Goal: Task Accomplishment & Management: Manage account settings

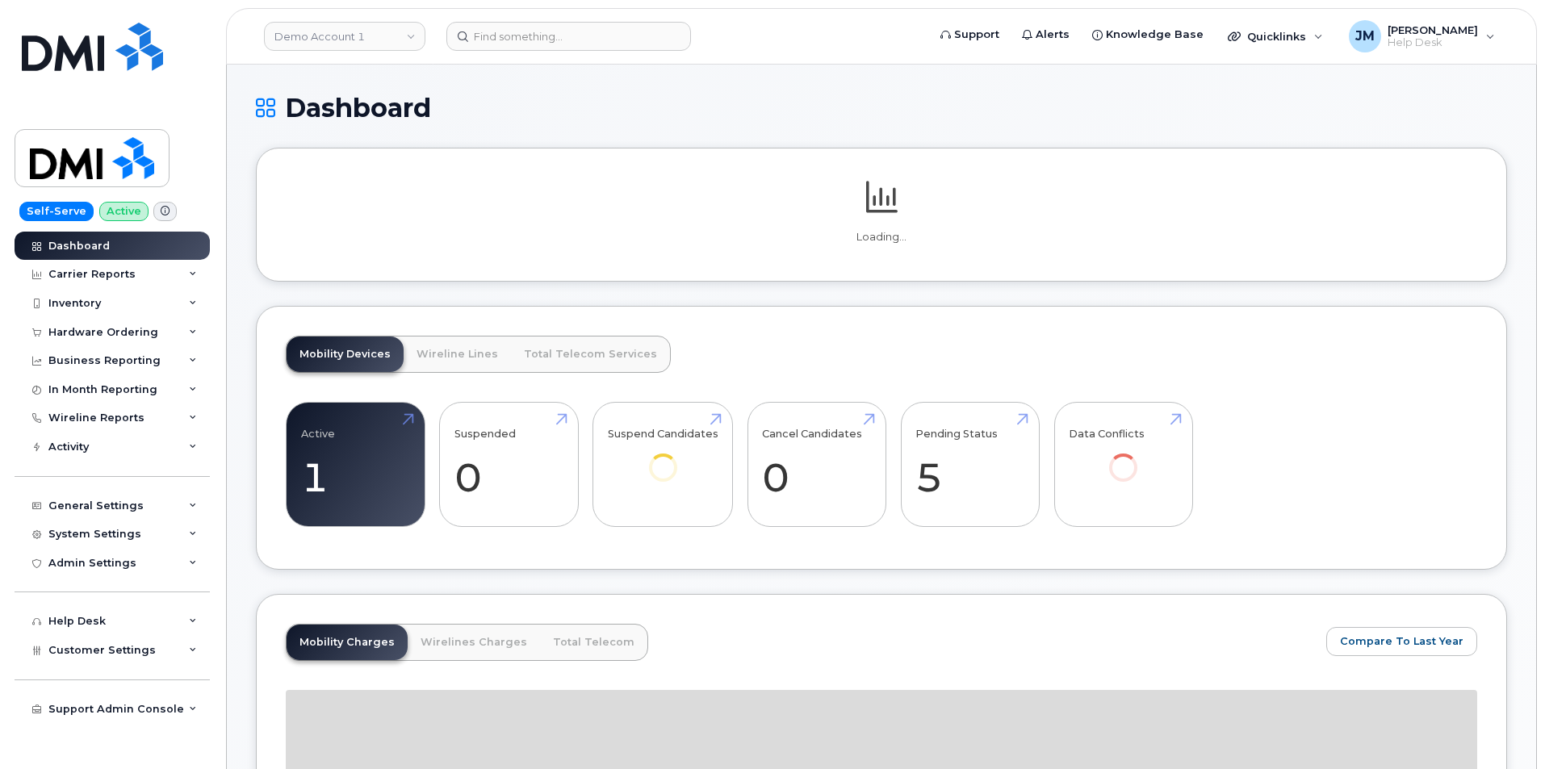
click at [542, 20] on header "Demo Account 1 Support Alerts Knowledge Base Quicklinks Suspend / Cancel Device…" at bounding box center [881, 36] width 1311 height 57
click at [531, 38] on input at bounding box center [568, 36] width 245 height 29
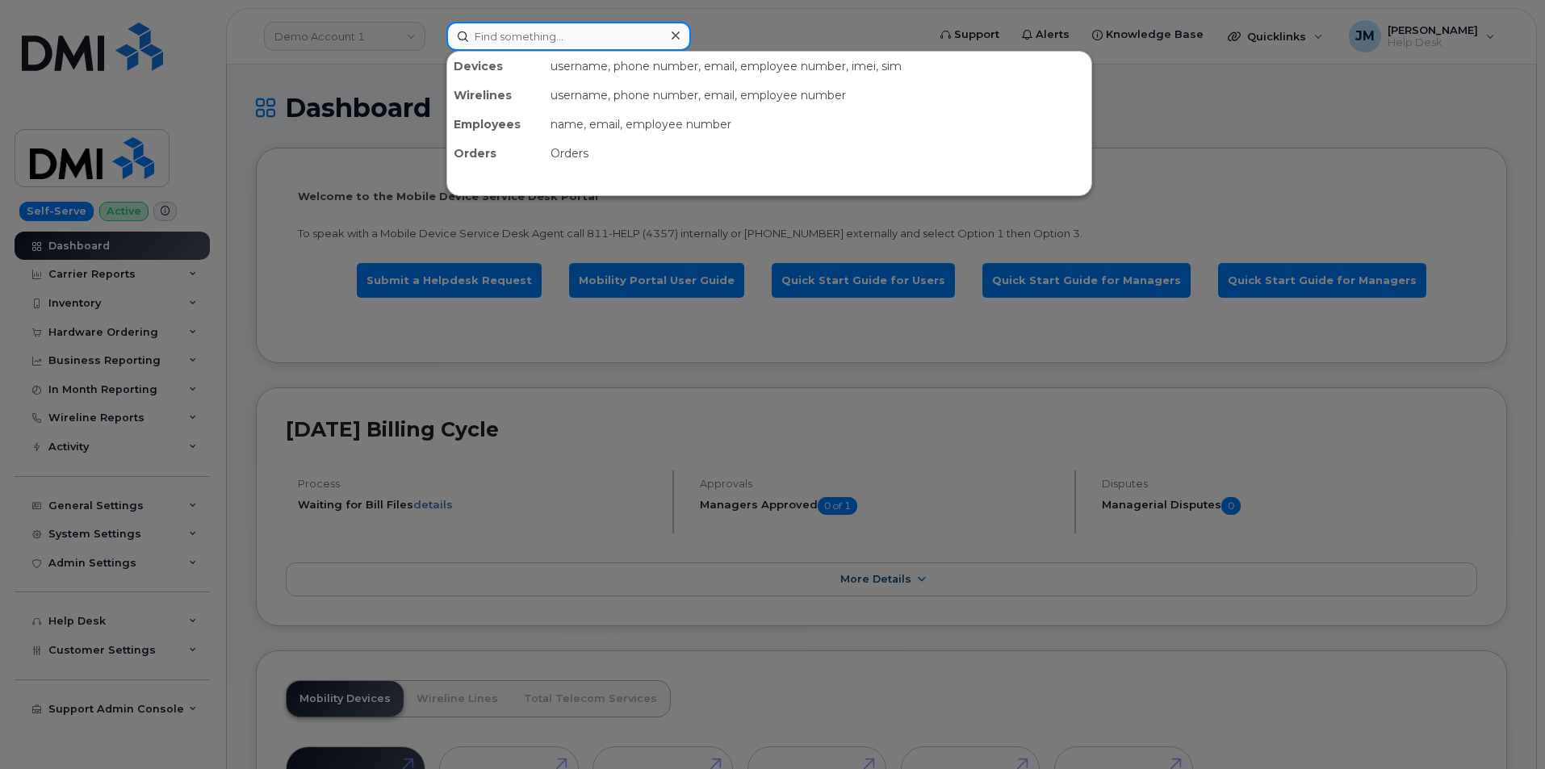
paste input "4022508930"
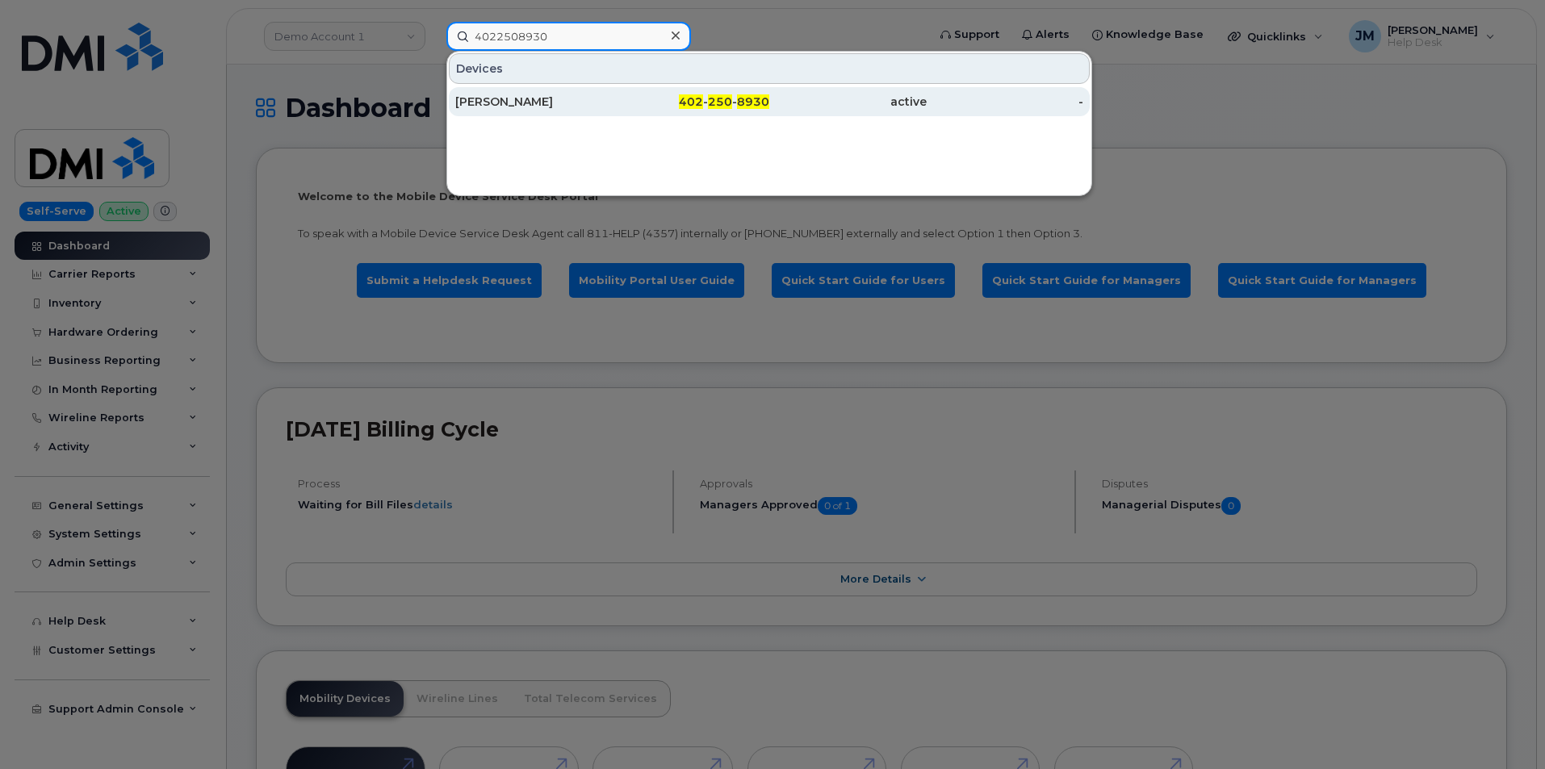
type input "4022508930"
click at [508, 95] on div "[PERSON_NAME]" at bounding box center [533, 102] width 157 height 16
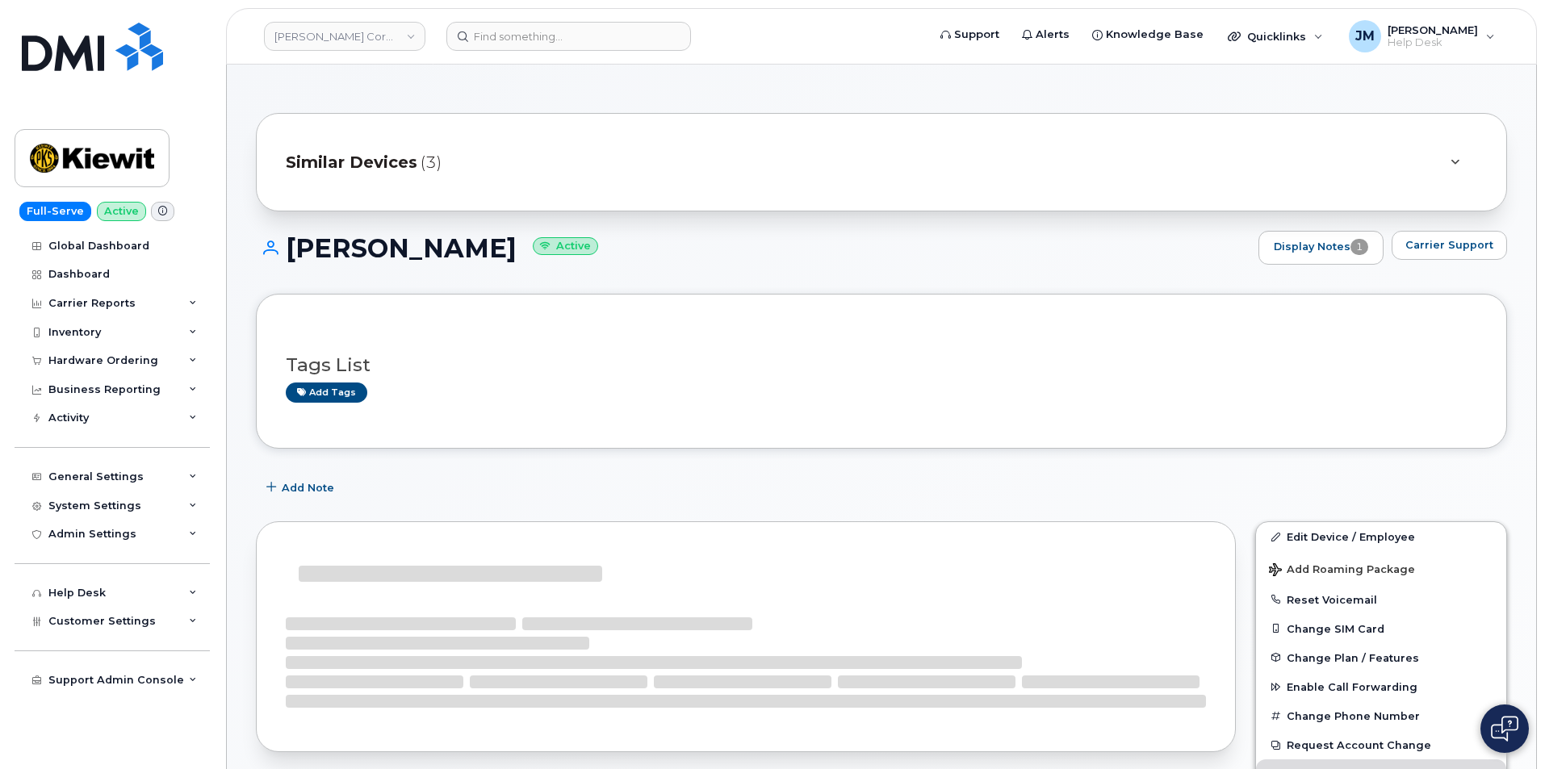
drag, startPoint x: 546, startPoint y: 245, endPoint x: 291, endPoint y: 237, distance: 255.2
click at [264, 232] on div "MOHAMED HIGAZY Active Display Notes 1 Carrier Support" at bounding box center [881, 248] width 1251 height 34
copy h1 "[PERSON_NAME]"
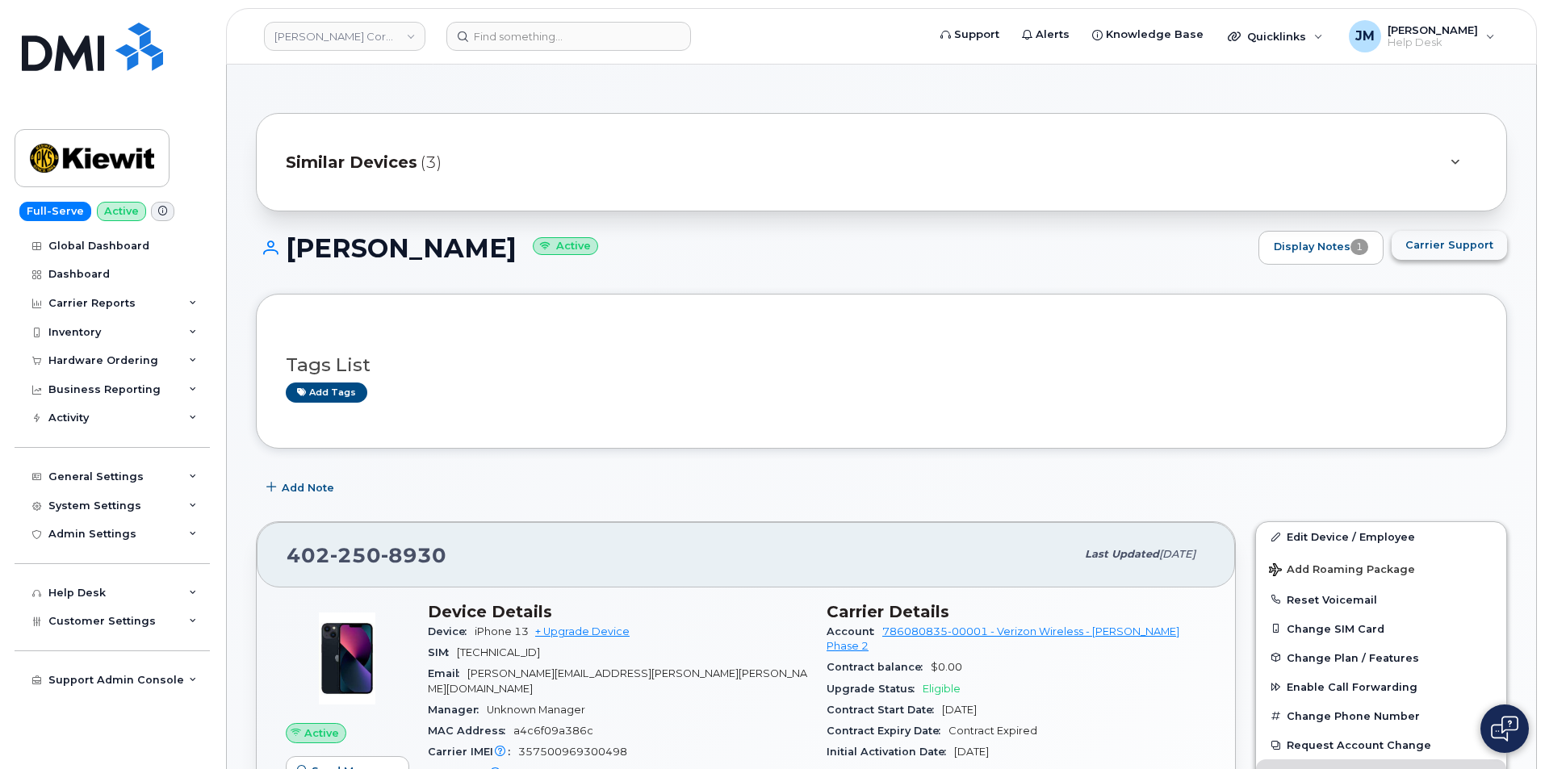
click at [1471, 243] on span "Carrier Support" at bounding box center [1449, 244] width 88 height 15
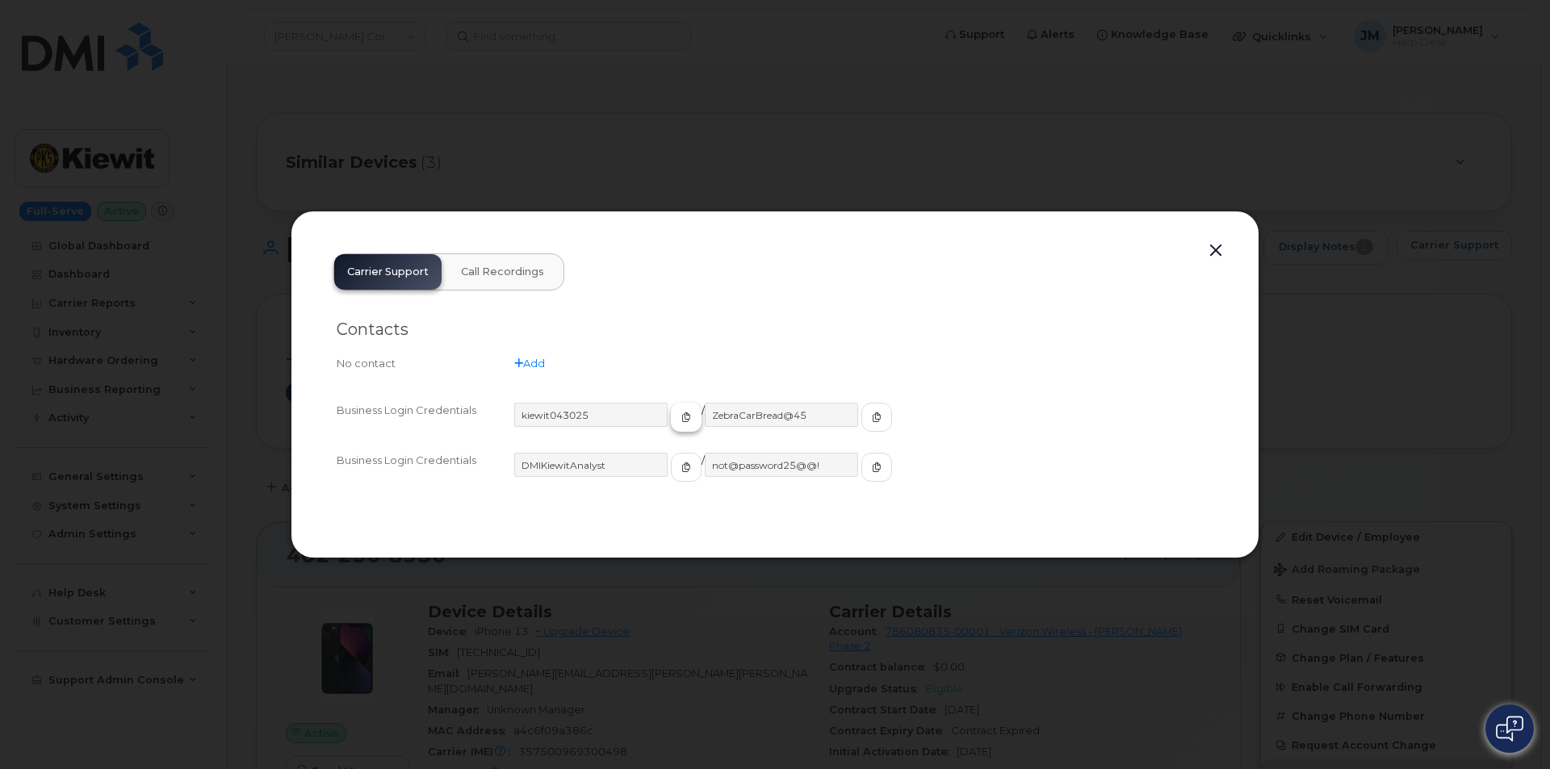
click at [681, 420] on icon "button" at bounding box center [686, 417] width 10 height 10
click at [861, 413] on button "button" at bounding box center [876, 417] width 31 height 29
click at [1220, 252] on button "button" at bounding box center [1216, 251] width 24 height 23
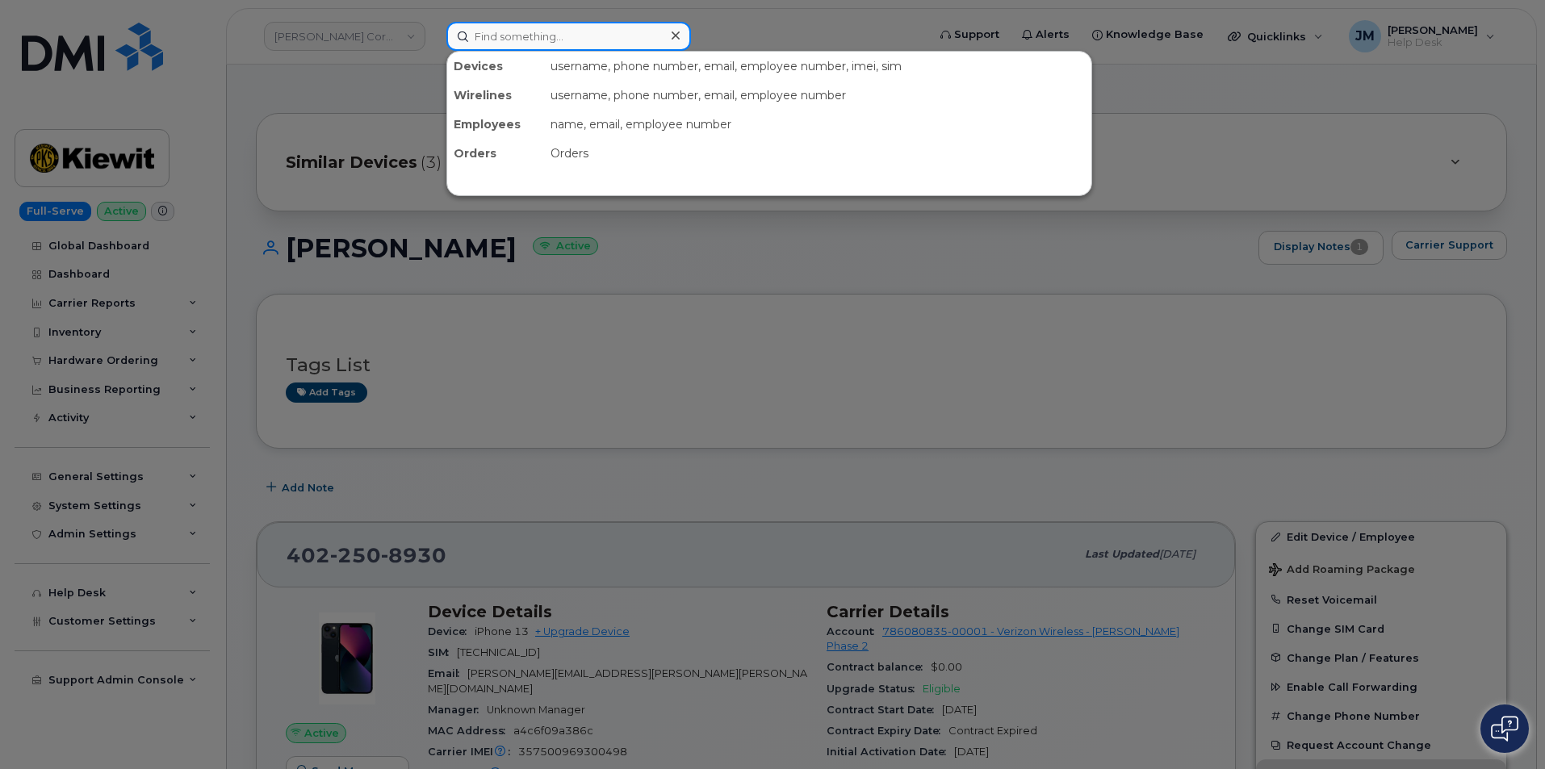
click at [509, 34] on input at bounding box center [568, 36] width 245 height 29
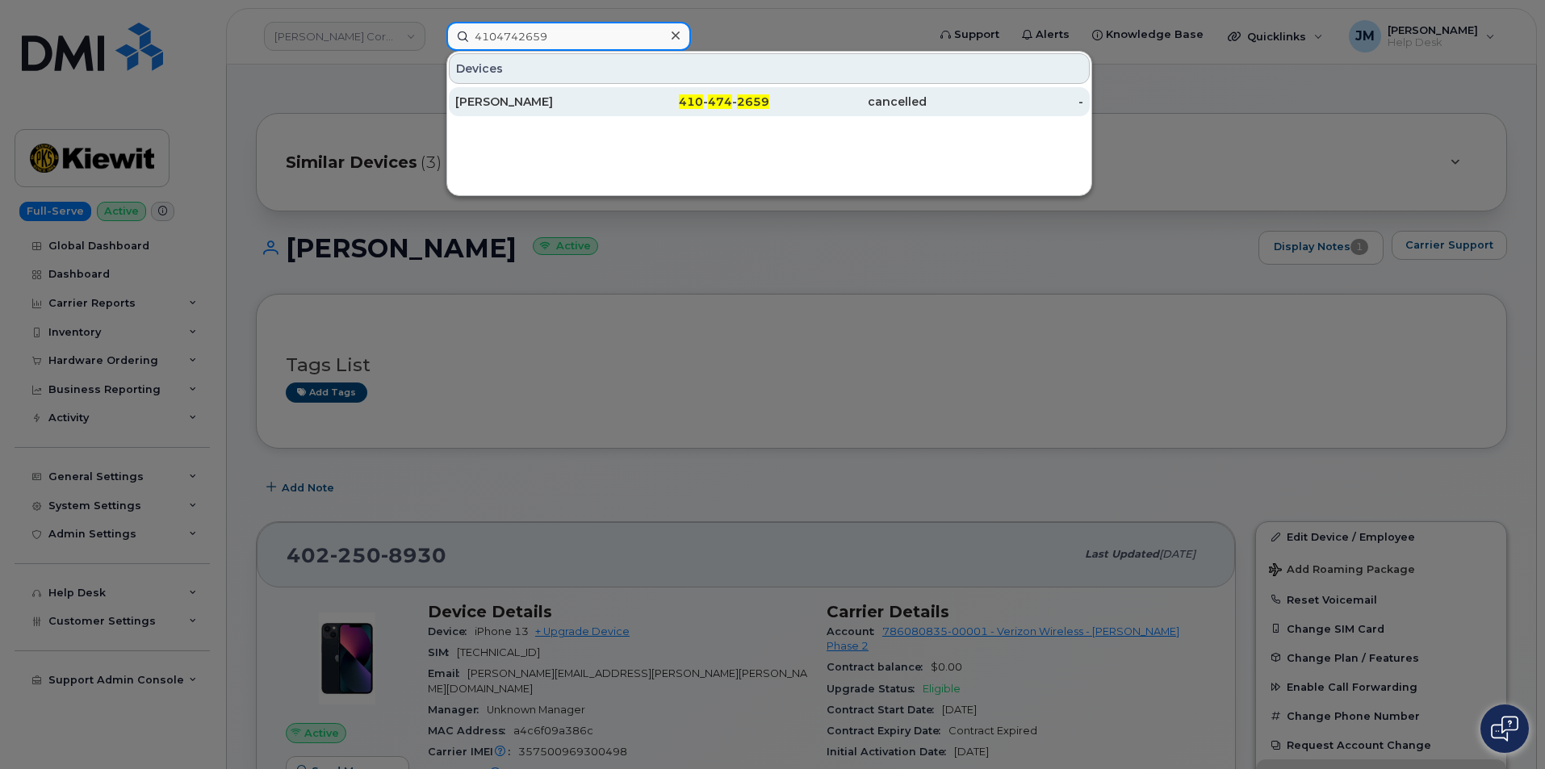
type input "4104742659"
click at [544, 102] on div "[PERSON_NAME]" at bounding box center [533, 102] width 157 height 16
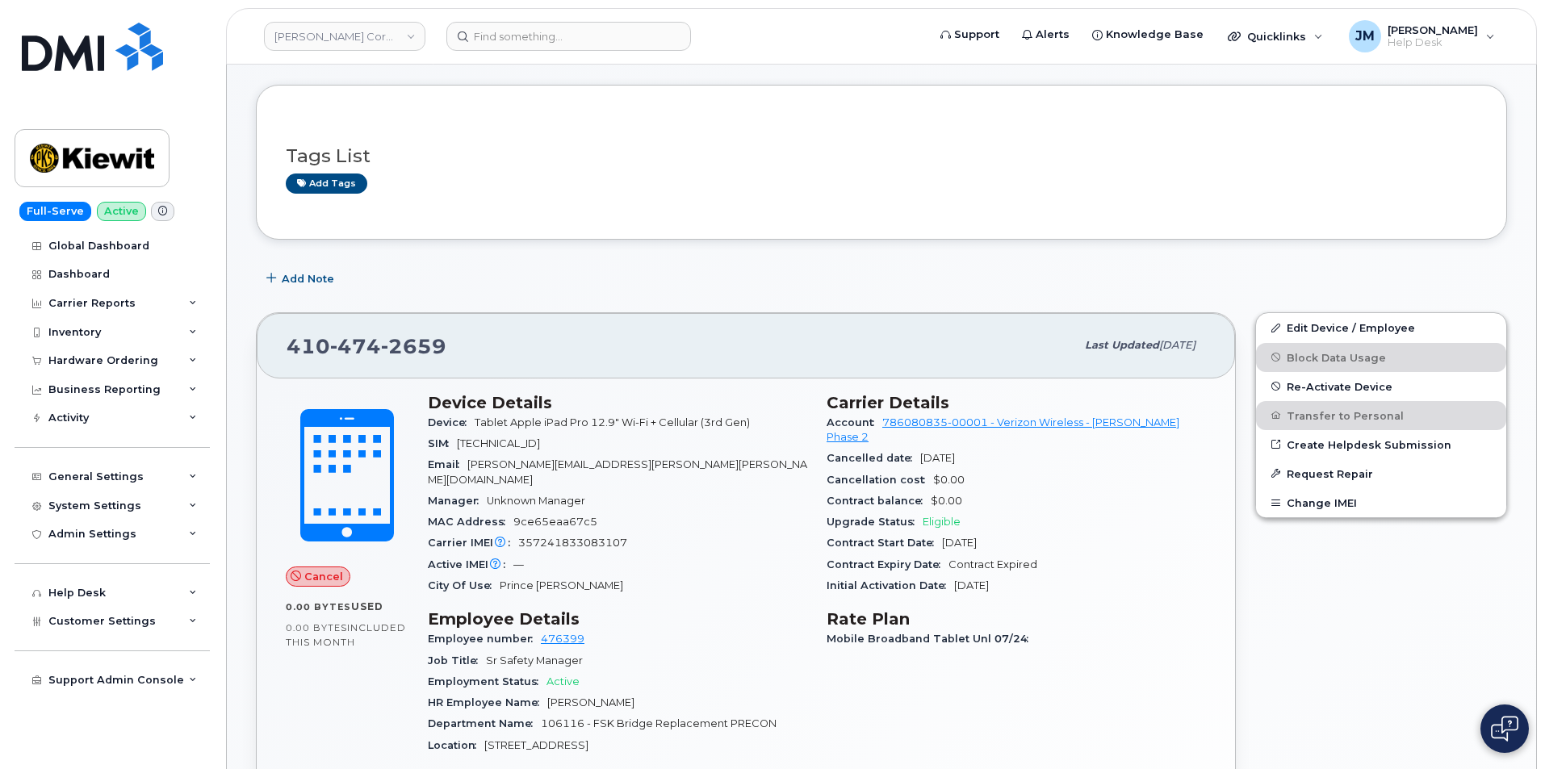
scroll to position [379, 0]
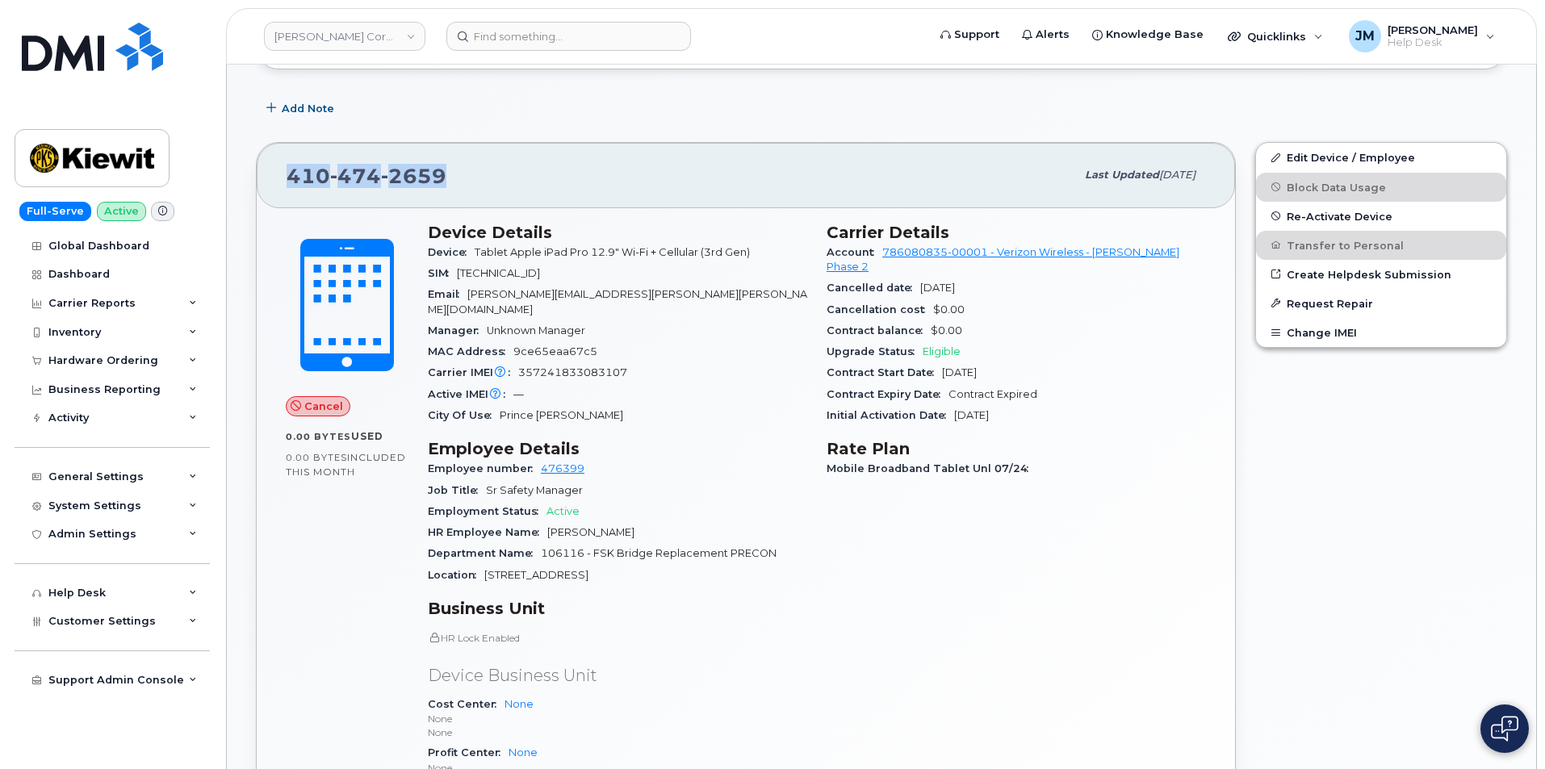
drag, startPoint x: 458, startPoint y: 177, endPoint x: 281, endPoint y: 177, distance: 177.6
click at [281, 177] on div "[PHONE_NUMBER] Last updated [DATE]" at bounding box center [746, 175] width 978 height 65
copy span "[PHONE_NUMBER]"
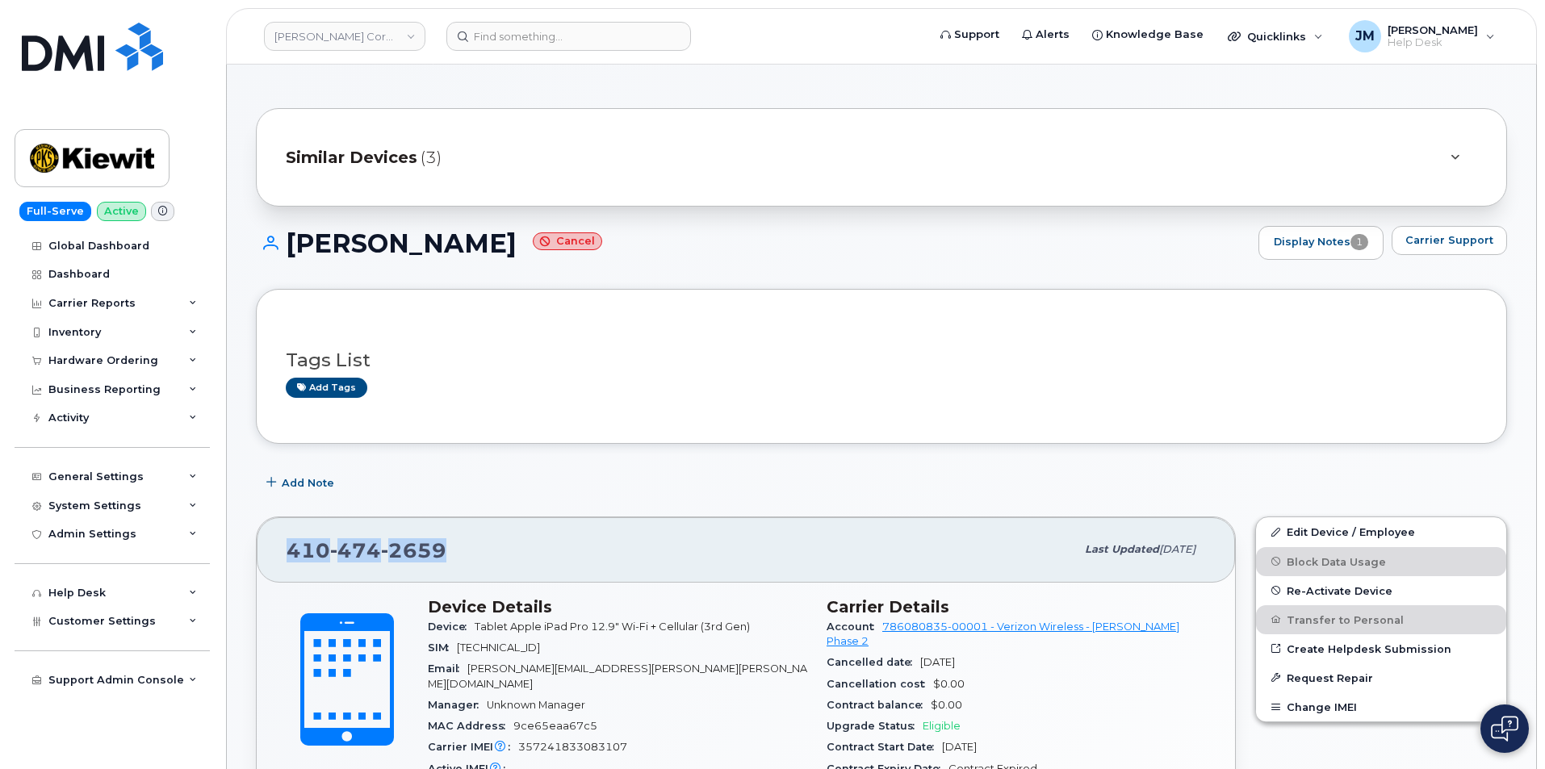
scroll to position [0, 0]
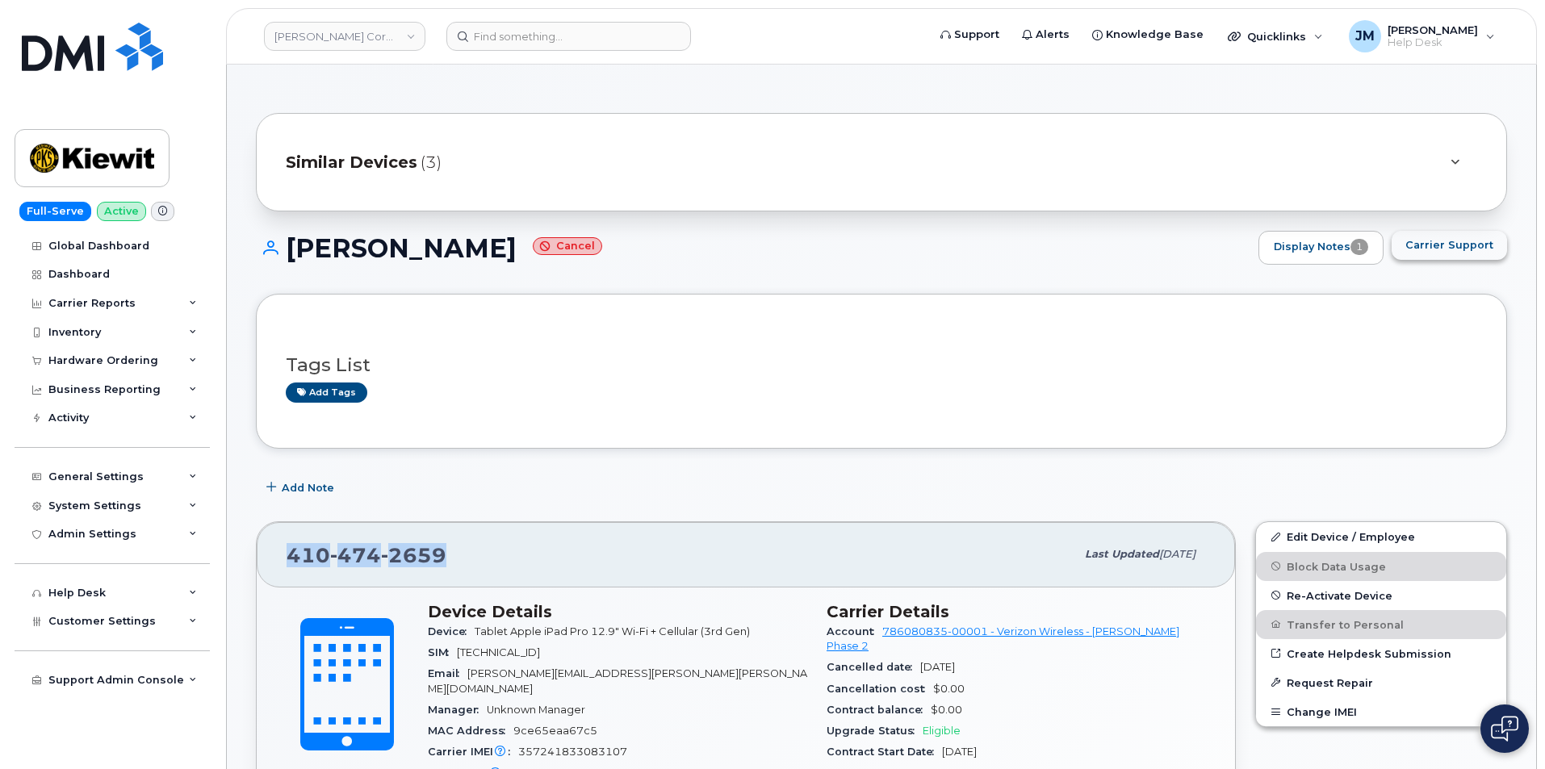
click at [1450, 253] on span "Carrier Support" at bounding box center [1449, 244] width 88 height 15
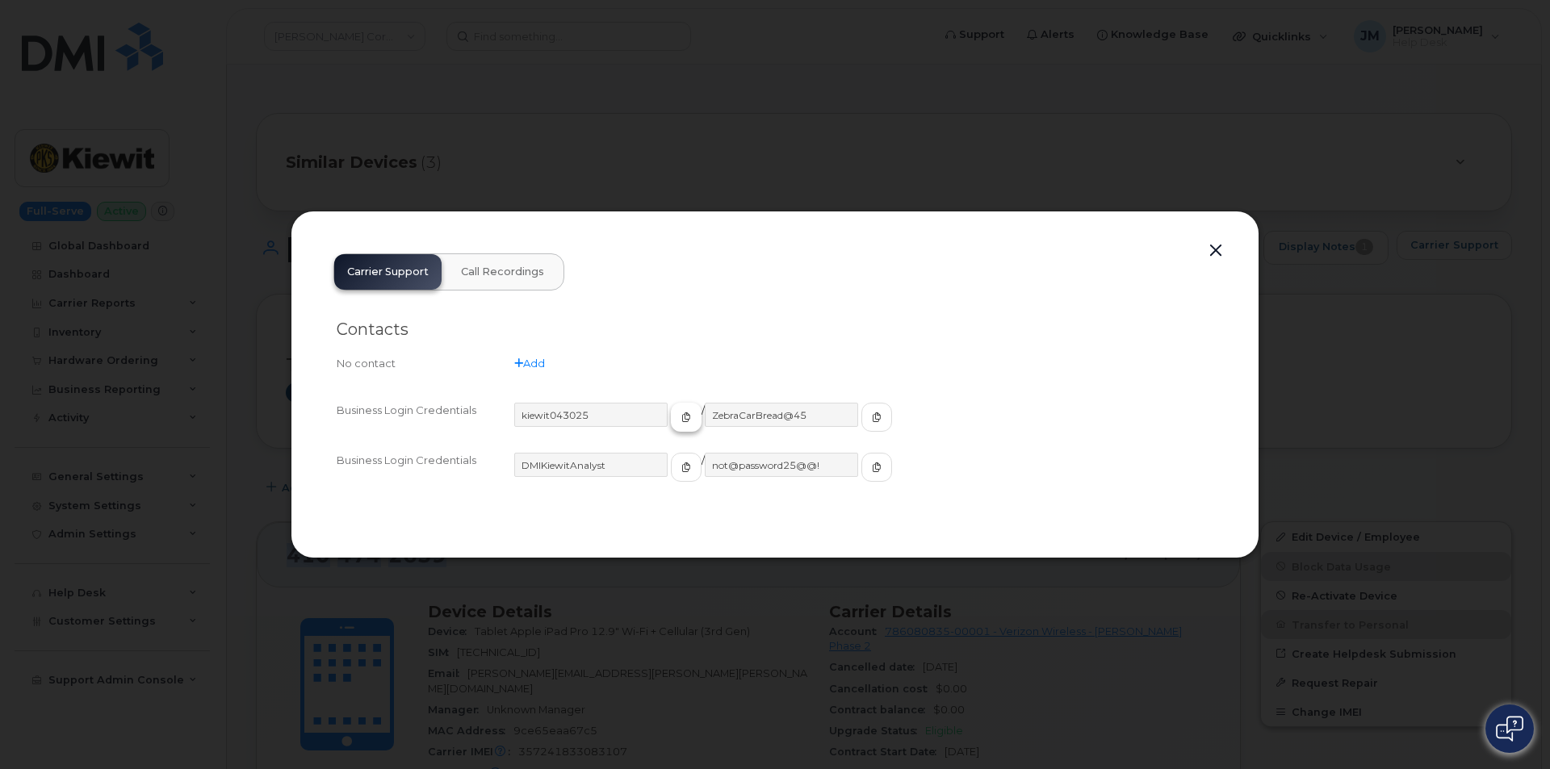
click at [681, 417] on icon "button" at bounding box center [686, 417] width 10 height 10
click at [872, 421] on icon "button" at bounding box center [877, 417] width 10 height 10
click at [668, 69] on div at bounding box center [775, 384] width 1550 height 769
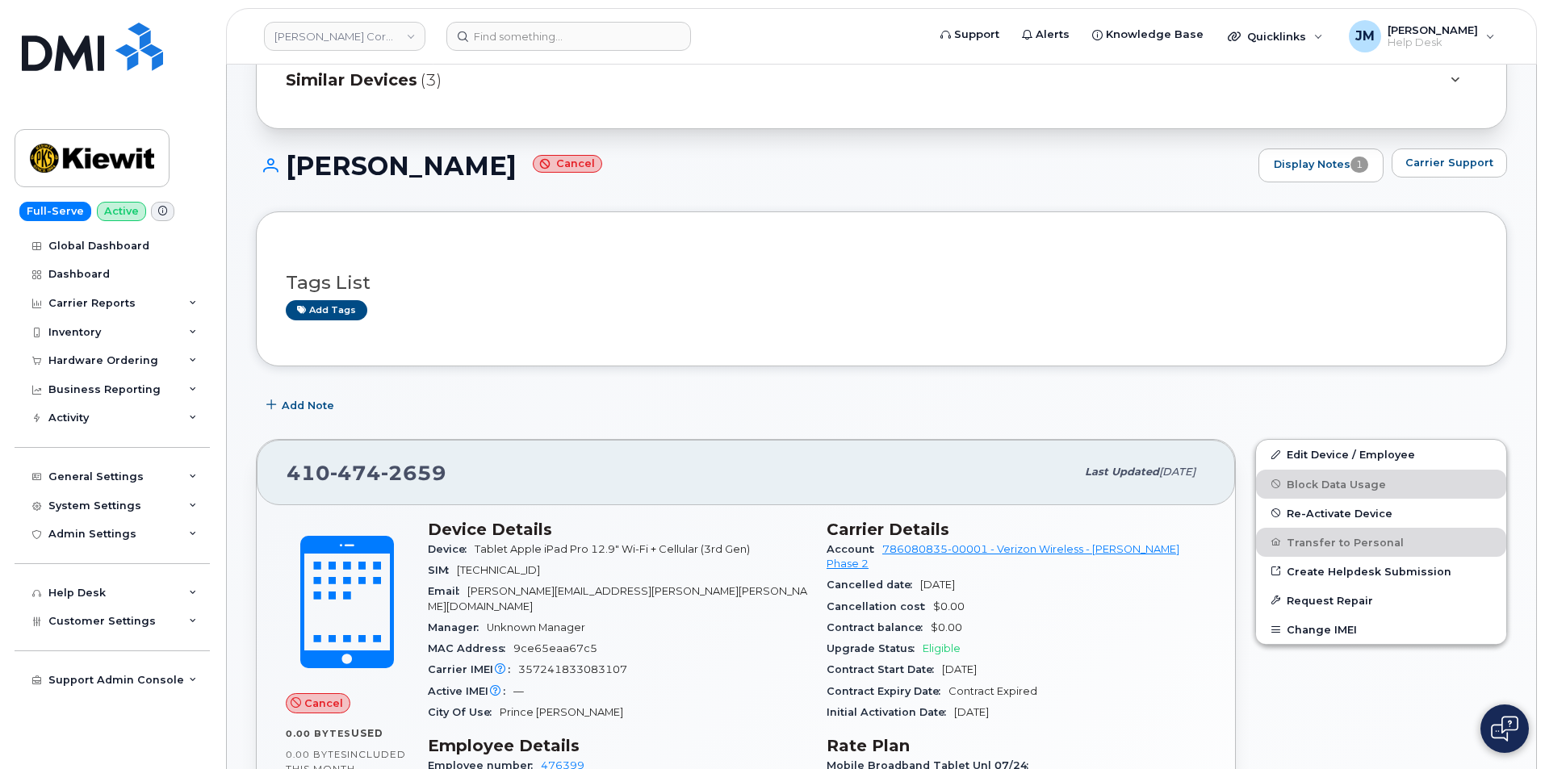
scroll to position [81, 0]
click at [1317, 513] on span "Re-Activate Device" at bounding box center [1340, 515] width 106 height 12
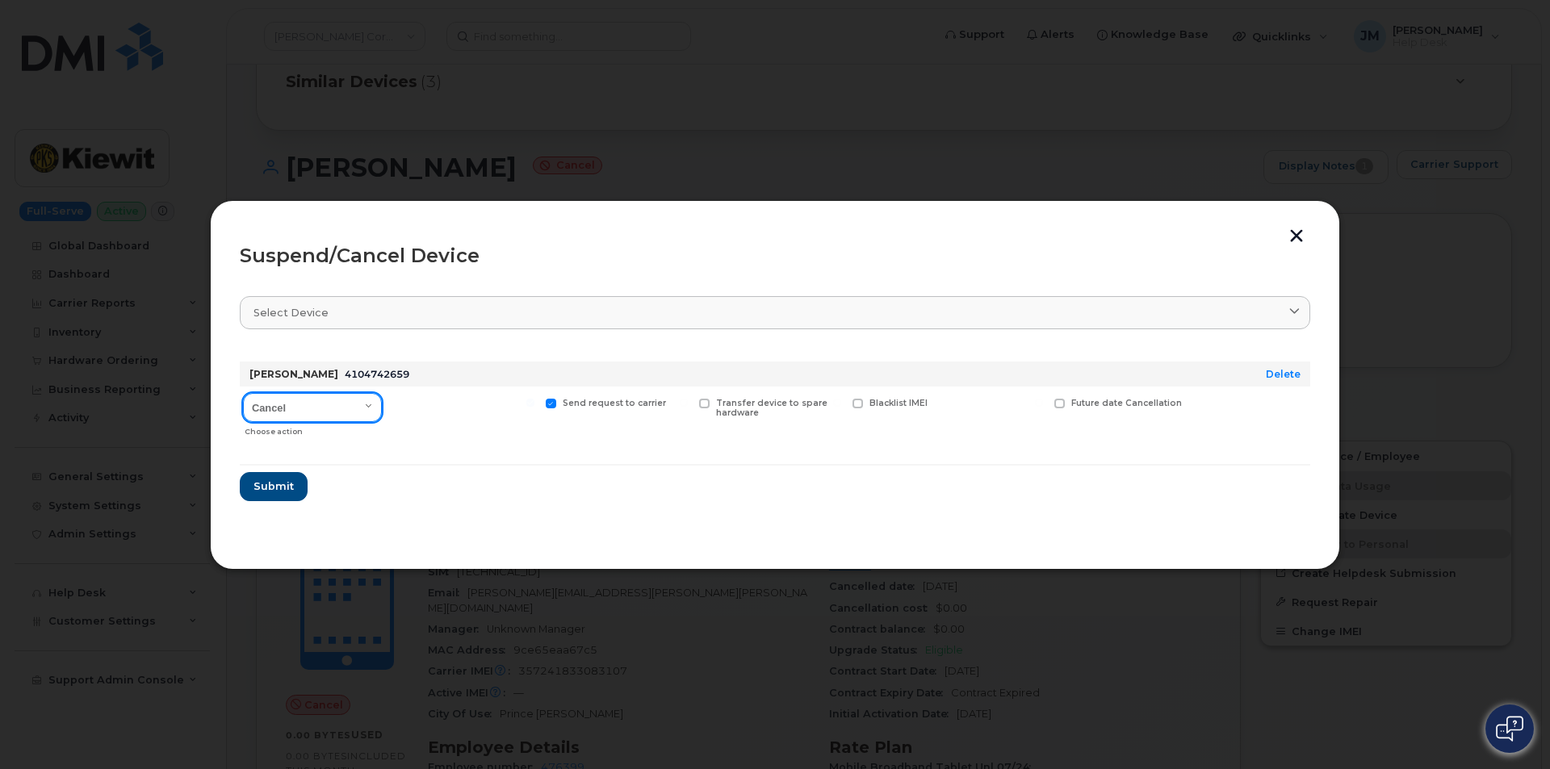
click at [366, 404] on select "Cancel Suspend - Reduced Rate Suspend - Full Rate Suspend - Lost Device/Stolen …" at bounding box center [312, 407] width 139 height 29
select select "[object Object]"
click at [243, 393] on select "Cancel Suspend - Reduced Rate Suspend - Full Rate Suspend - Lost Device/Stolen …" at bounding box center [312, 407] width 139 height 29
click at [272, 485] on span "Submit" at bounding box center [273, 486] width 40 height 15
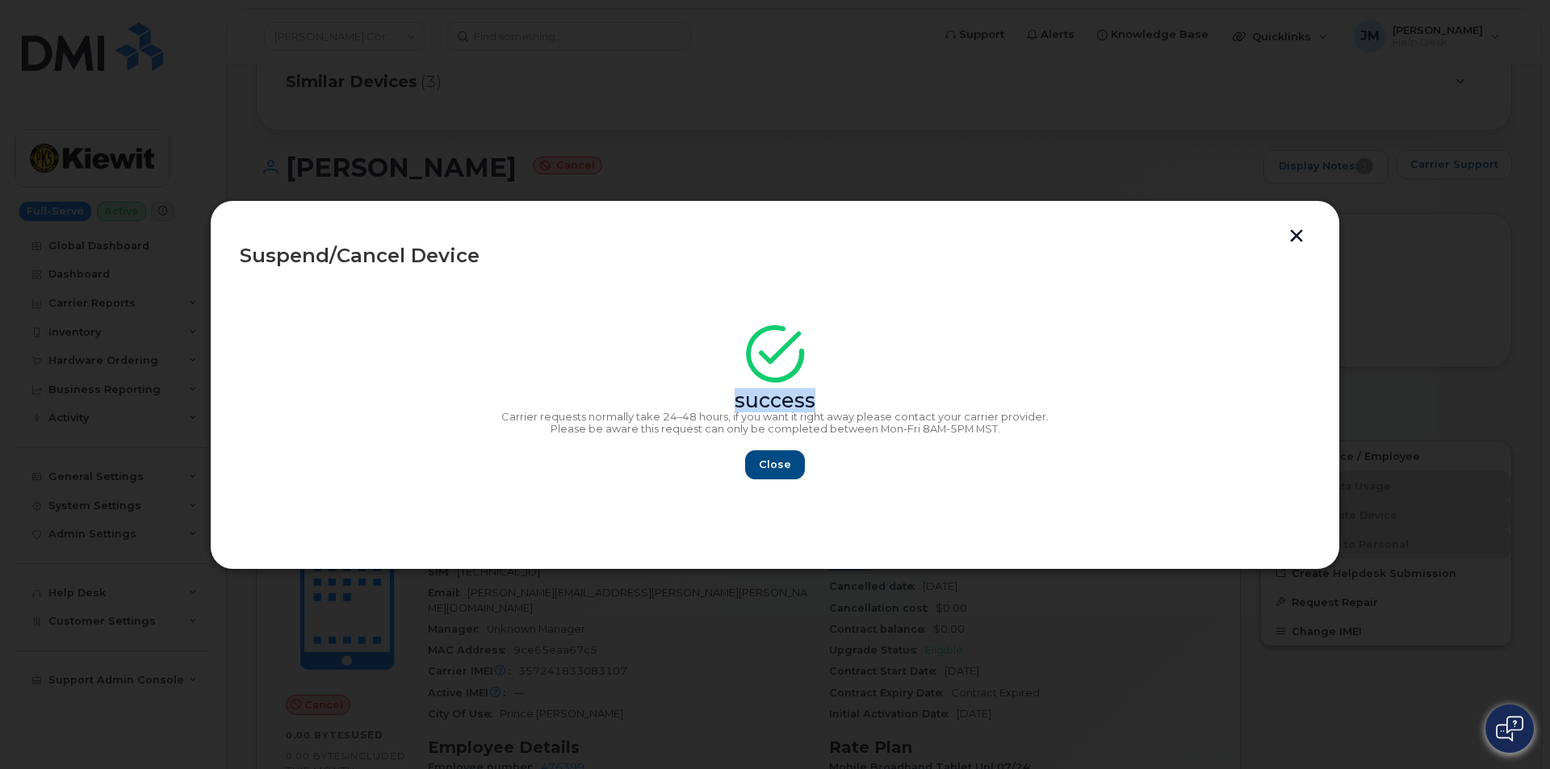
drag, startPoint x: 733, startPoint y: 399, endPoint x: 835, endPoint y: 405, distance: 102.7
click at [835, 405] on div "success" at bounding box center [775, 401] width 1070 height 13
click at [532, 371] on div "success" at bounding box center [775, 371] width 1070 height 73
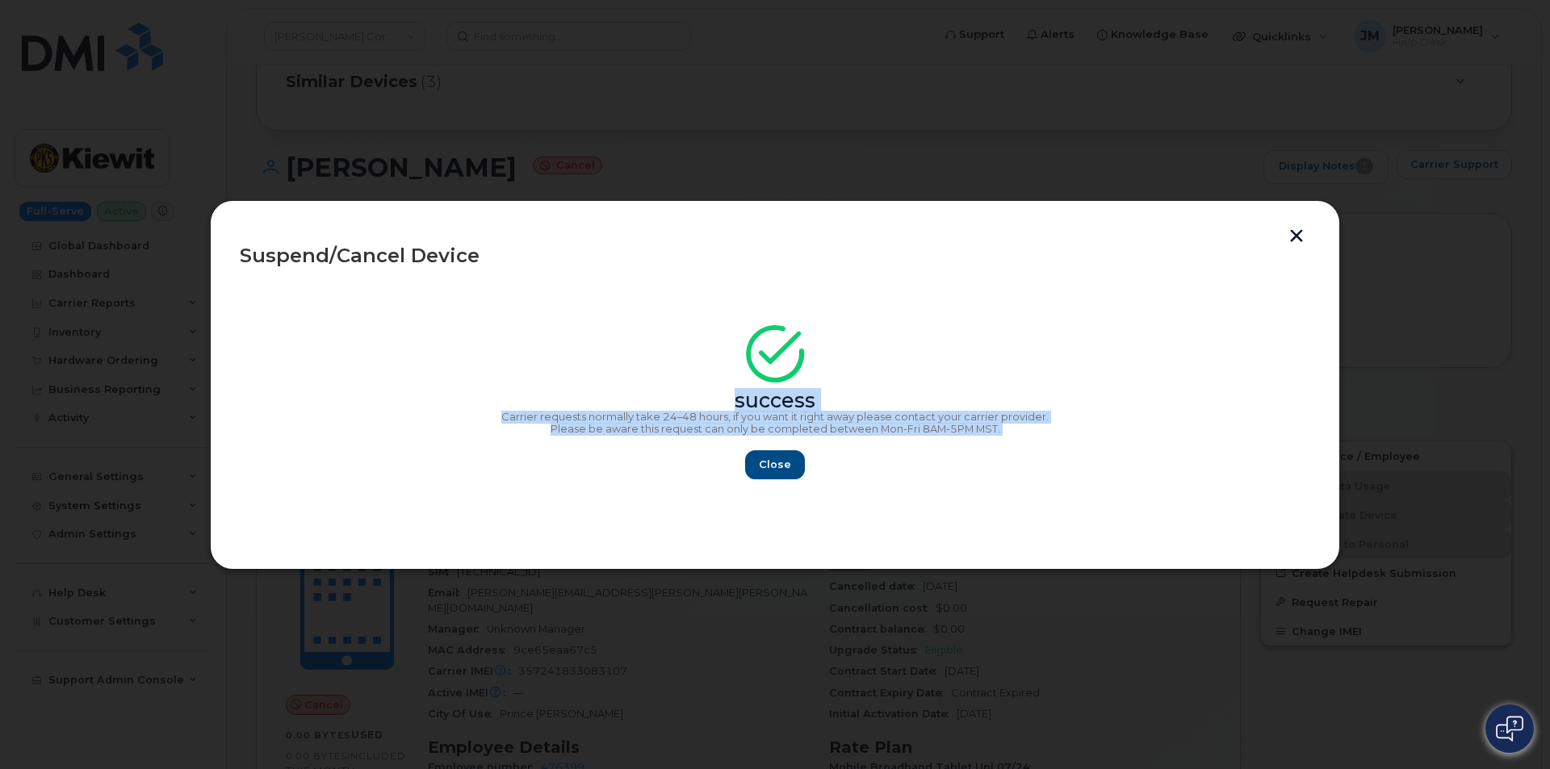
drag, startPoint x: 730, startPoint y: 397, endPoint x: 1028, endPoint y: 446, distance: 302.7
click at [1028, 446] on div "success Carrier requests normally take 24–48 hours, if you want it right away p…" at bounding box center [775, 407] width 1070 height 144
copy div "success Carrier requests normally take 24–48 hours, if you want it right away p…"
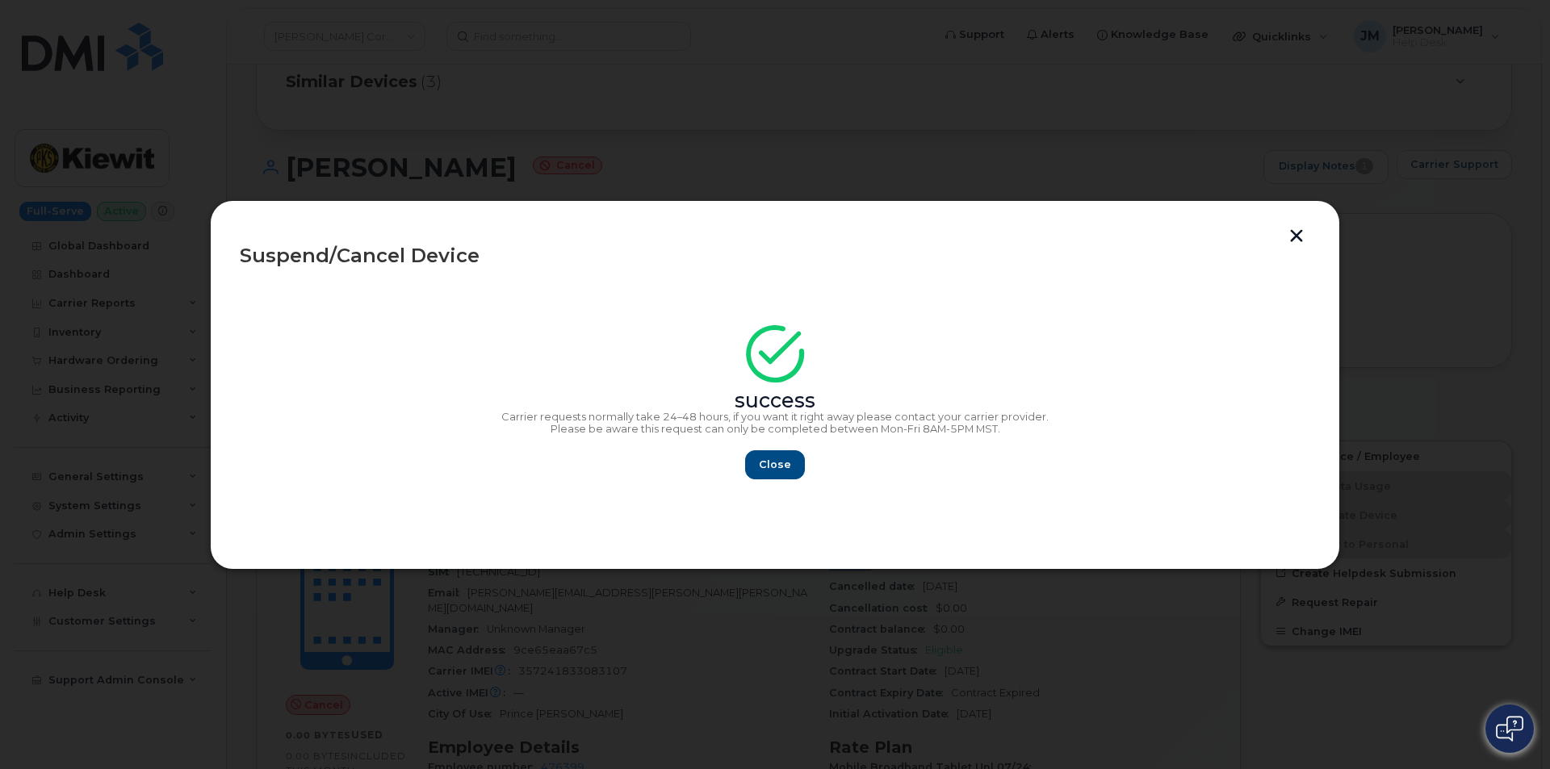
click at [557, 116] on div at bounding box center [775, 384] width 1550 height 769
